Goal: Task Accomplishment & Management: Manage account settings

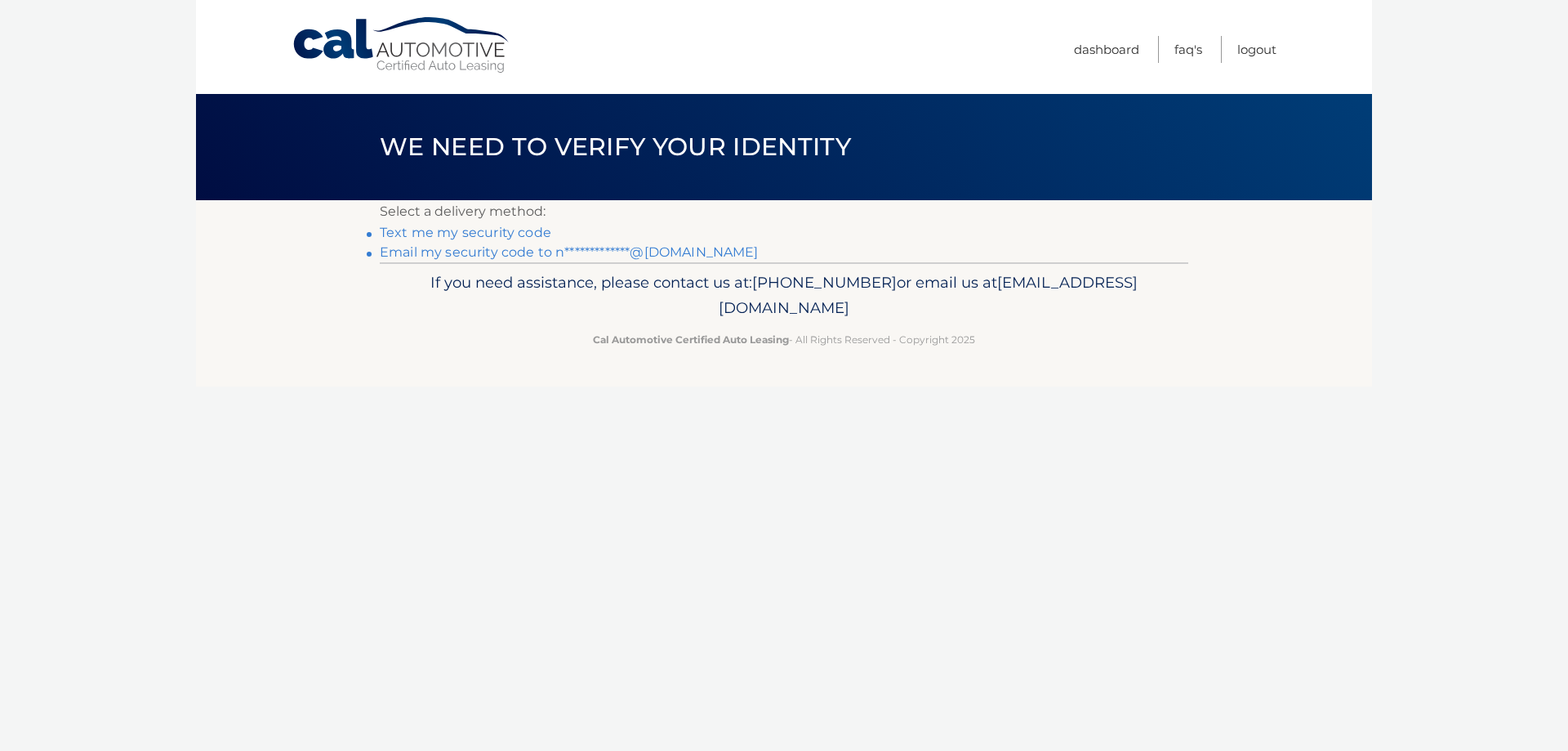
click at [514, 232] on link "Text me my security code" at bounding box center [465, 233] width 172 height 16
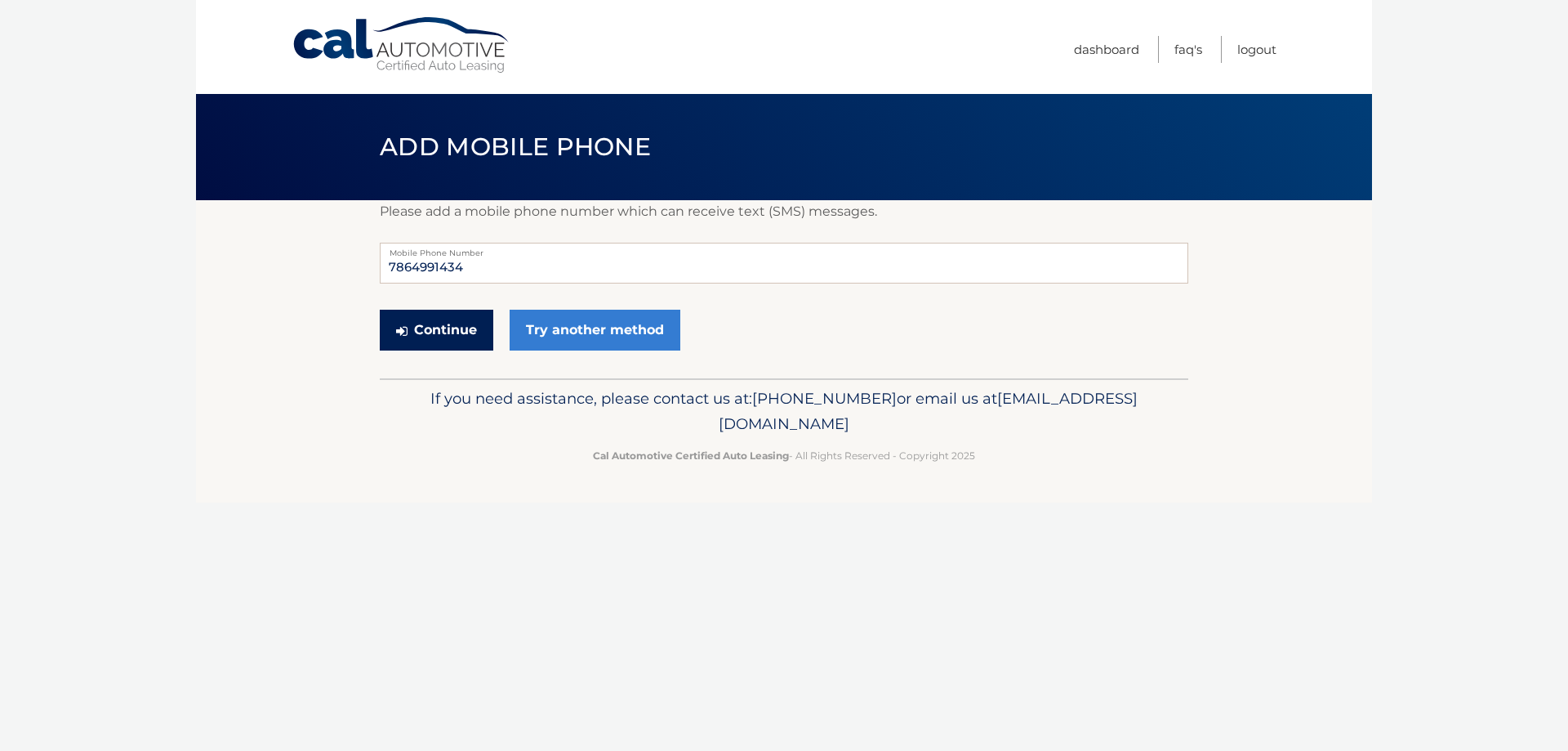
click at [464, 336] on button "Continue" at bounding box center [436, 330] width 114 height 41
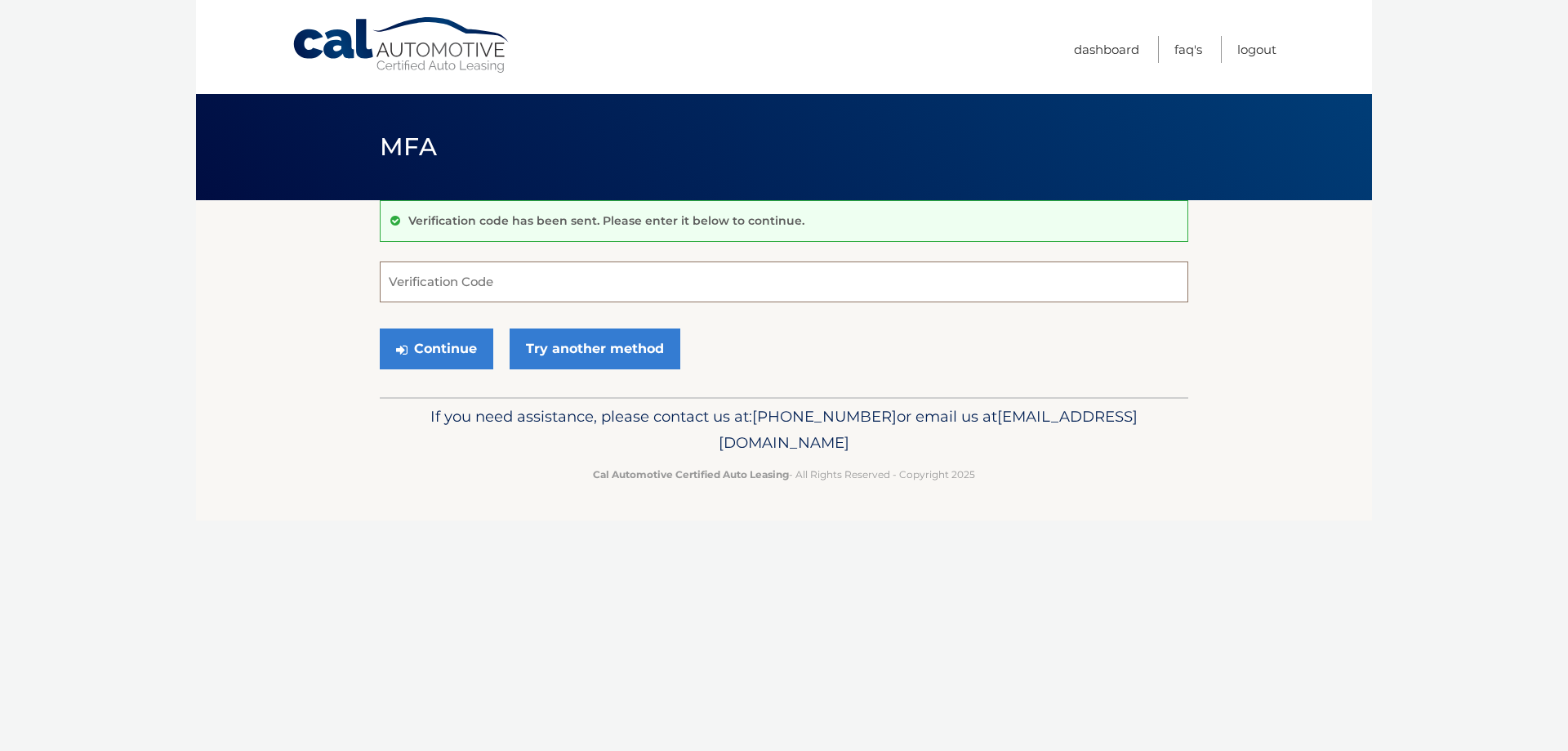
click at [486, 282] on input "Verification Code" at bounding box center [784, 282] width 809 height 41
type input "947600"
click at [447, 352] on button "Continue" at bounding box center [436, 349] width 114 height 41
